Goal: Use online tool/utility: Utilize a website feature to perform a specific function

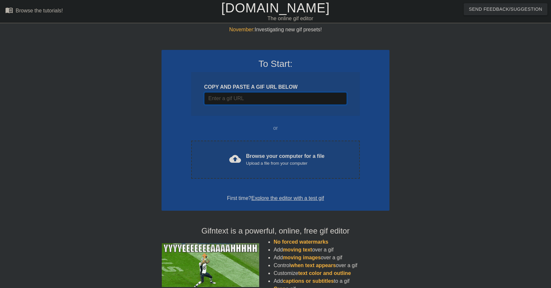
click at [258, 100] on input "Username" at bounding box center [275, 98] width 143 height 12
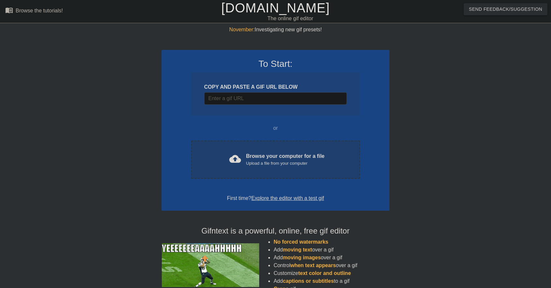
click at [284, 165] on div "Upload a file from your computer" at bounding box center [285, 163] width 79 height 7
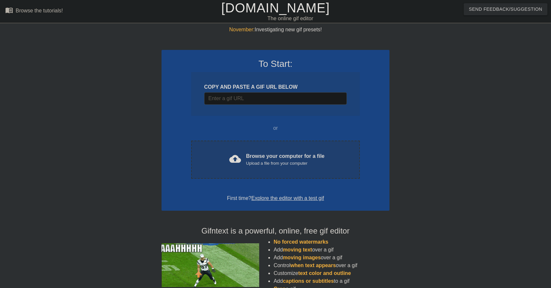
click at [261, 161] on div "Upload a file from your computer" at bounding box center [285, 163] width 79 height 7
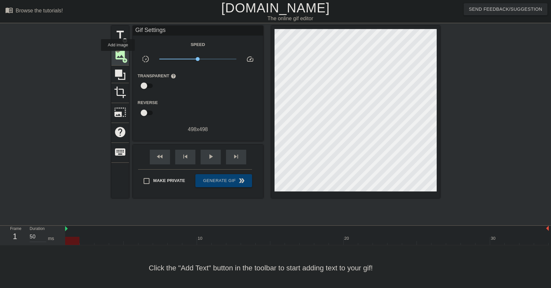
click at [119, 55] on span "image" at bounding box center [120, 55] width 12 height 12
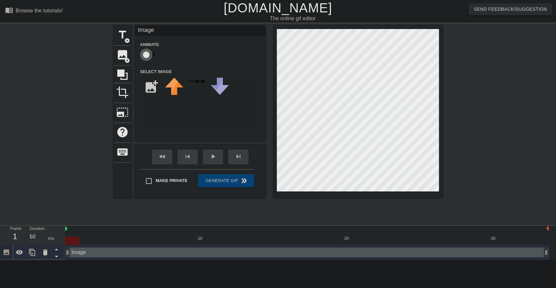
click at [147, 52] on input "checkbox" at bounding box center [146, 55] width 37 height 12
click at [147, 52] on input "checkbox" at bounding box center [152, 55] width 37 height 12
checkbox input "false"
click at [155, 92] on input "file" at bounding box center [151, 87] width 22 height 22
type input "C:\fakepath\Screenshot_2025-08-21_082551-removebg-preview.png"
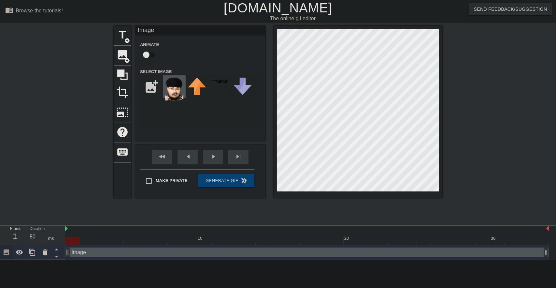
click at [177, 95] on img at bounding box center [174, 89] width 18 height 23
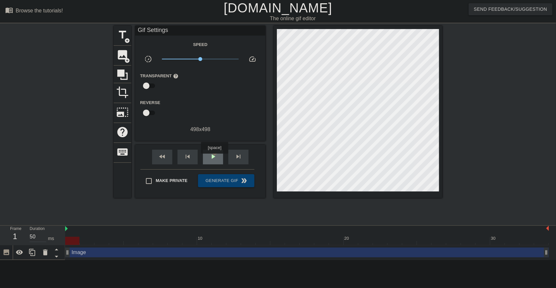
click at [214, 158] on span "play_arrow" at bounding box center [213, 157] width 8 height 8
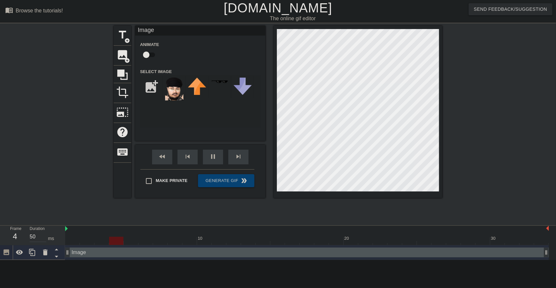
click at [443, 140] on div "title add_circle image add_circle crop photo_size_select_large help keyboard Im…" at bounding box center [278, 124] width 556 height 196
click at [21, 252] on icon at bounding box center [20, 252] width 8 height 8
drag, startPoint x: 72, startPoint y: 252, endPoint x: 81, endPoint y: 251, distance: 9.5
click at [81, 251] on div "Image drag_handle drag_handle" at bounding box center [307, 252] width 484 height 10
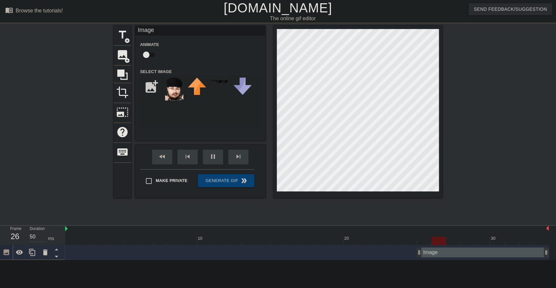
drag, startPoint x: 67, startPoint y: 254, endPoint x: 415, endPoint y: 258, distance: 347.1
click at [415, 258] on div "Image drag_handle drag_handle" at bounding box center [307, 252] width 484 height 15
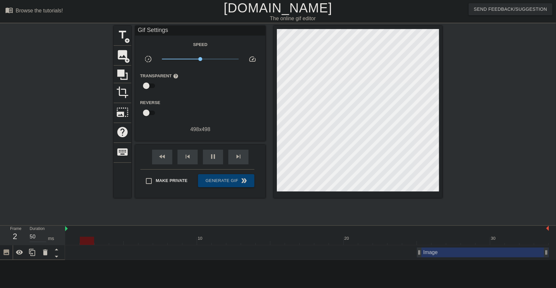
click at [441, 255] on div "Image drag_handle drag_handle" at bounding box center [483, 252] width 132 height 10
